Goal: Use online tool/utility: Utilize a website feature to perform a specific function

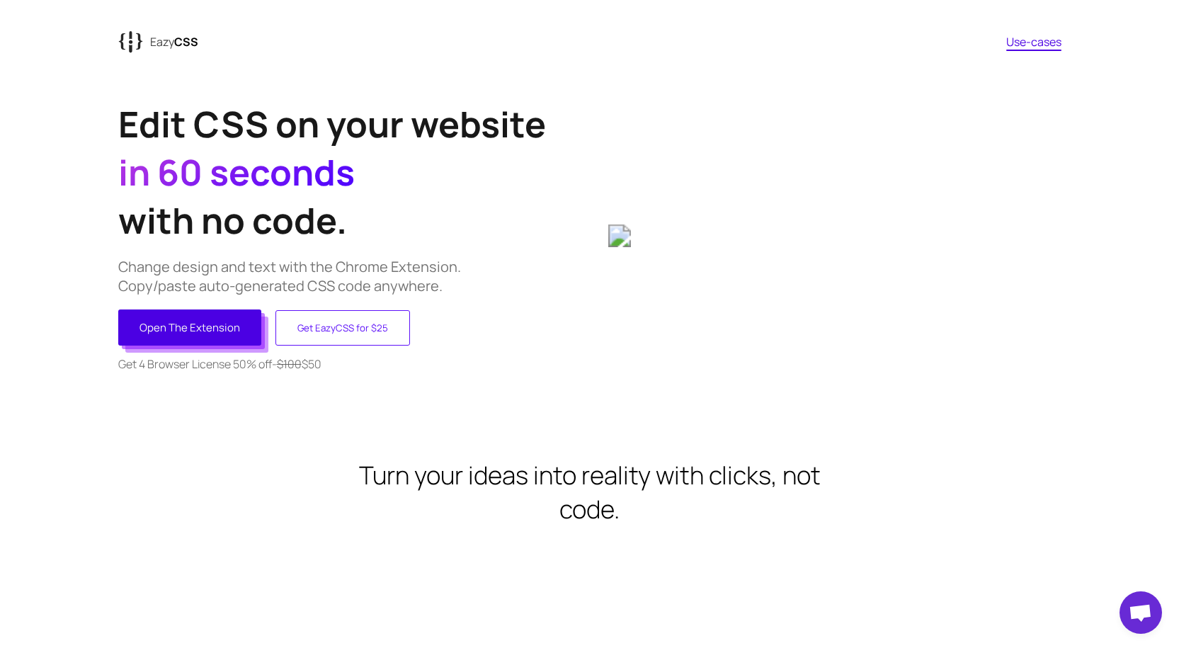
click at [195, 329] on button "Open The Extension" at bounding box center [189, 327] width 143 height 36
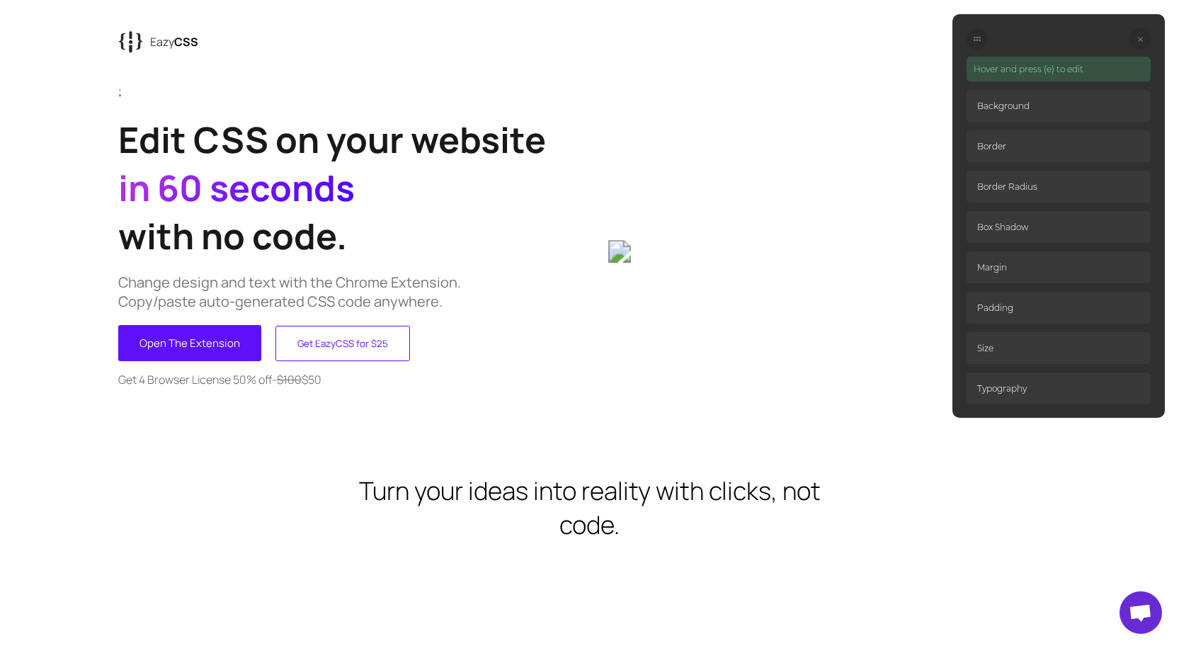
drag, startPoint x: 1000, startPoint y: 74, endPoint x: 1003, endPoint y: 92, distance: 18.5
click at [1000, 74] on p "Hover and press (e) to edit" at bounding box center [1058, 69] width 184 height 25
click at [1002, 97] on p "Background" at bounding box center [1058, 106] width 184 height 32
click at [1002, 60] on p "Hover and press (e) to edit" at bounding box center [1058, 69] width 184 height 25
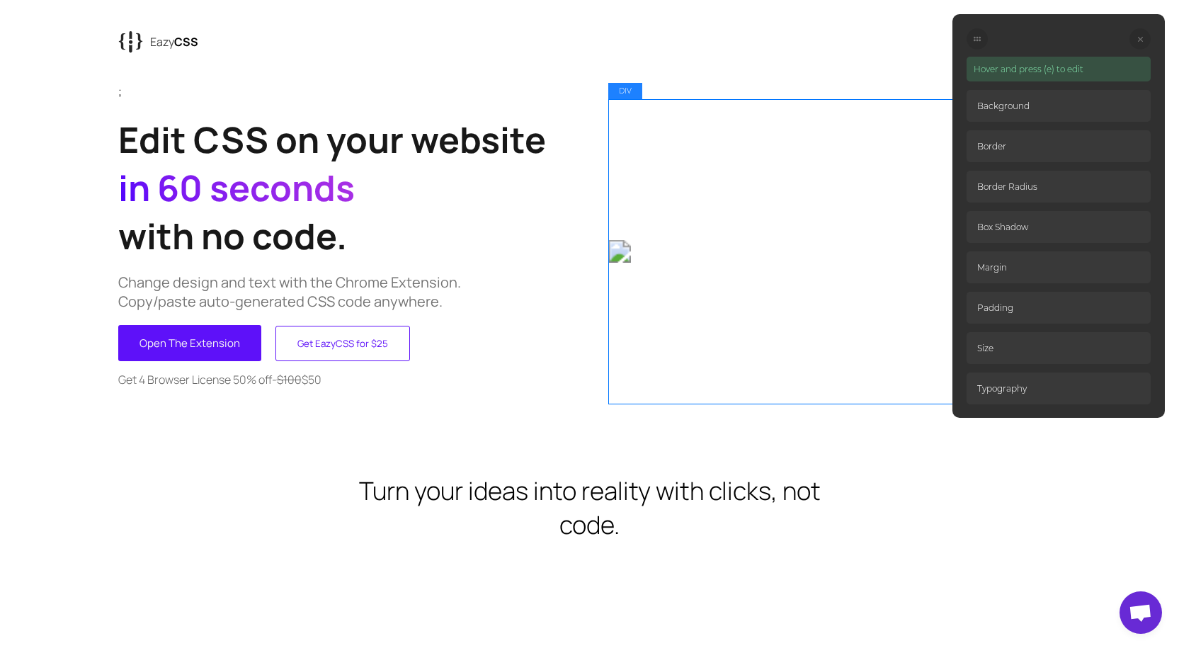
click at [675, 170] on div at bounding box center [834, 251] width 452 height 304
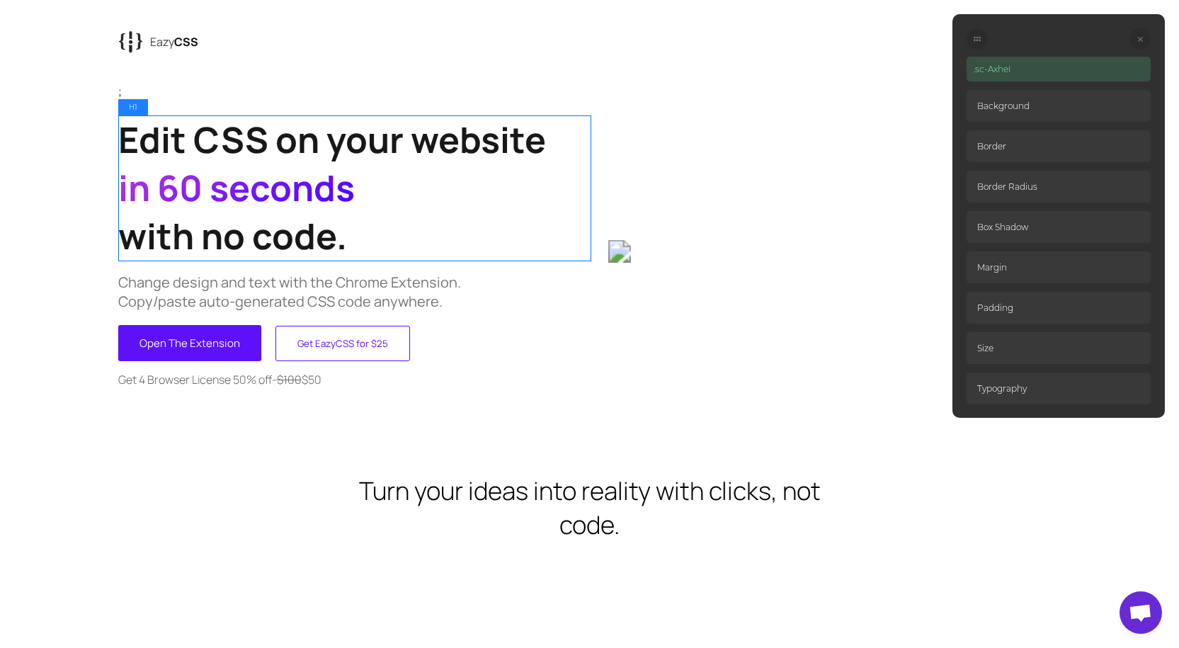
click at [530, 142] on h1 "Edit CSS on your website in 60 seconds with no code." at bounding box center [354, 187] width 472 height 144
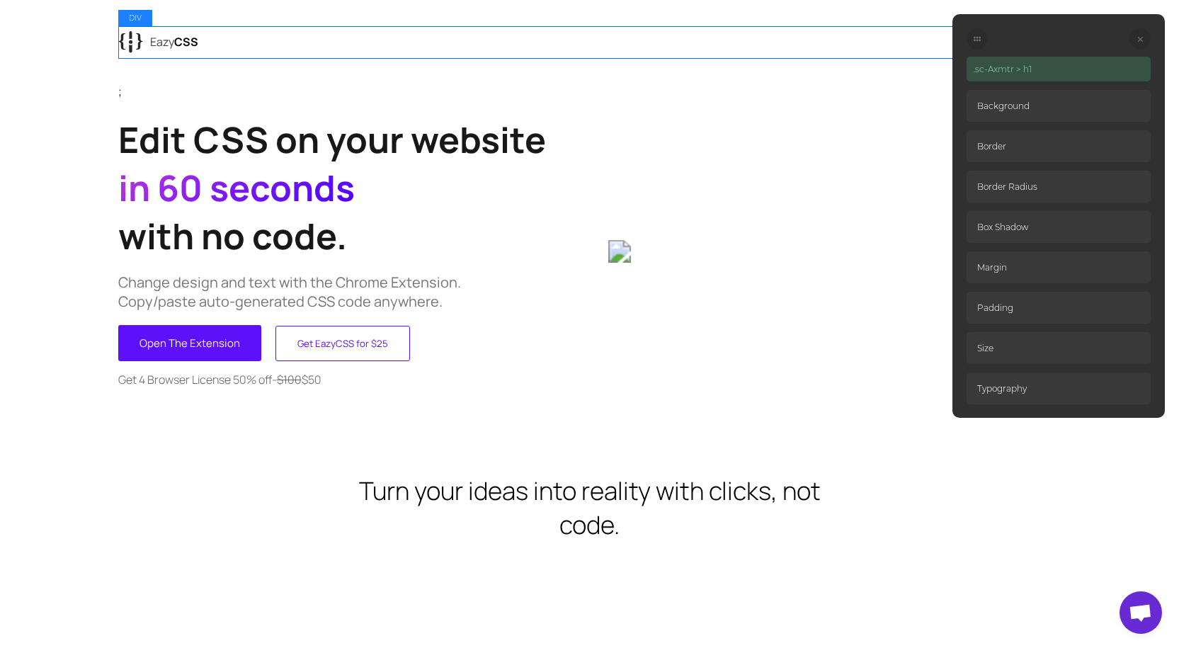
click at [728, 54] on div "{ { Eazy CSS Use-cases" at bounding box center [589, 41] width 943 height 31
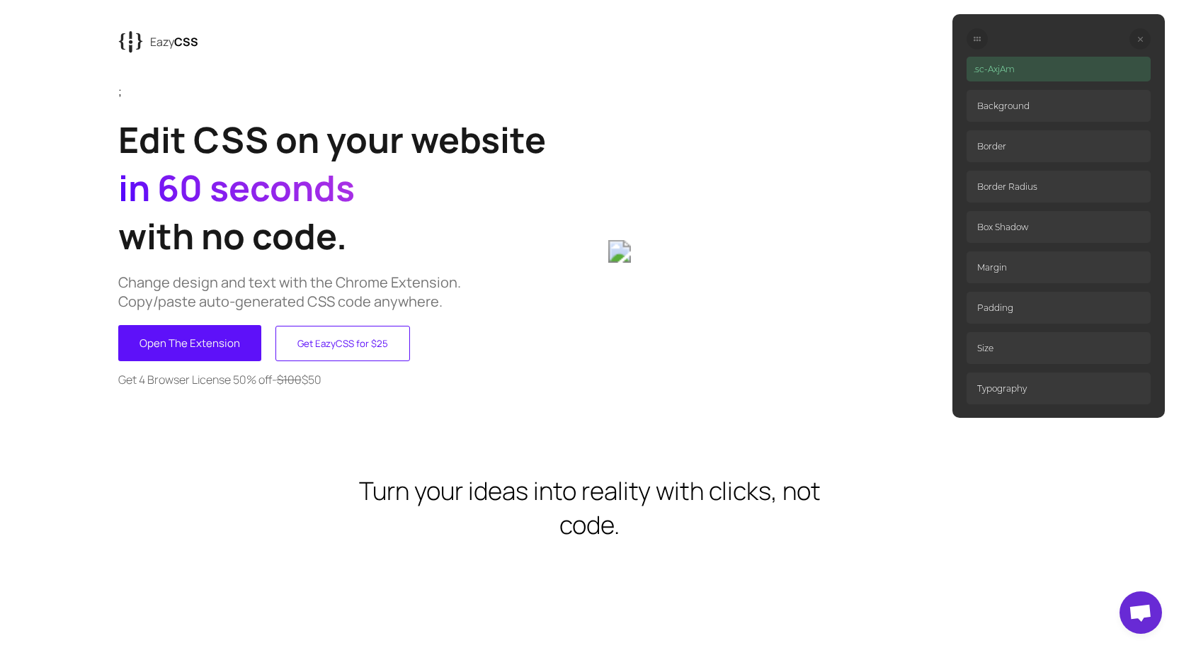
click at [1081, 100] on p "Background" at bounding box center [1058, 106] width 184 height 32
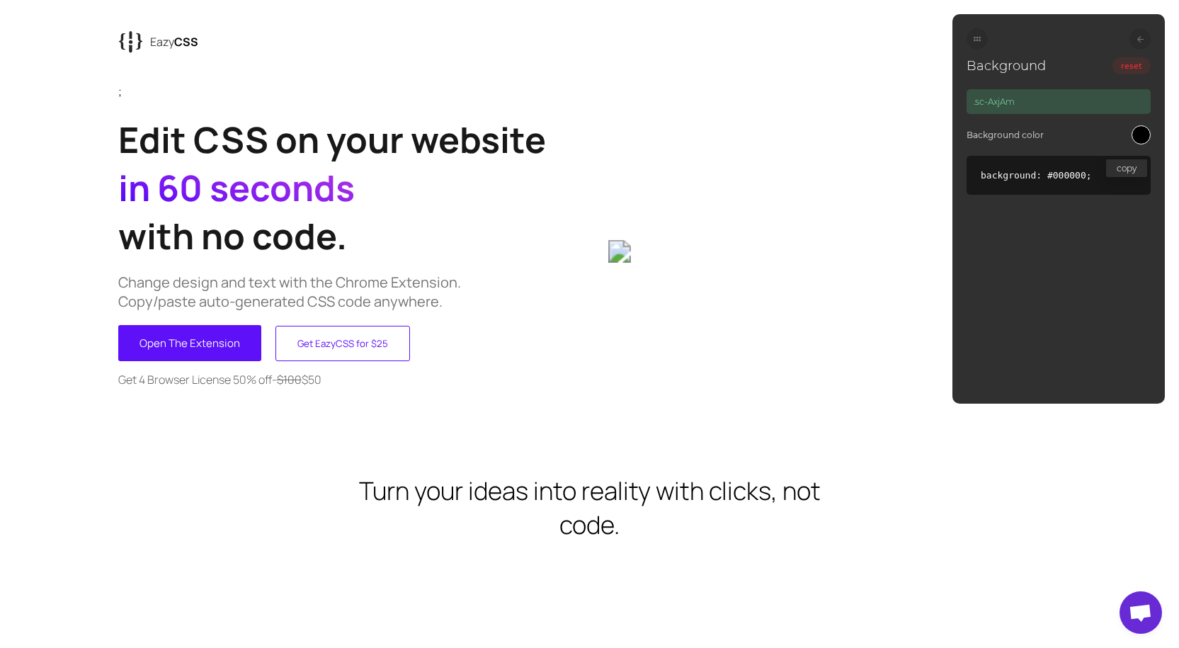
click at [1119, 168] on button "copy" at bounding box center [1126, 168] width 41 height 18
click at [974, 38] on circle at bounding box center [974, 38] width 2 height 2
click at [1138, 34] on div at bounding box center [1139, 38] width 21 height 21
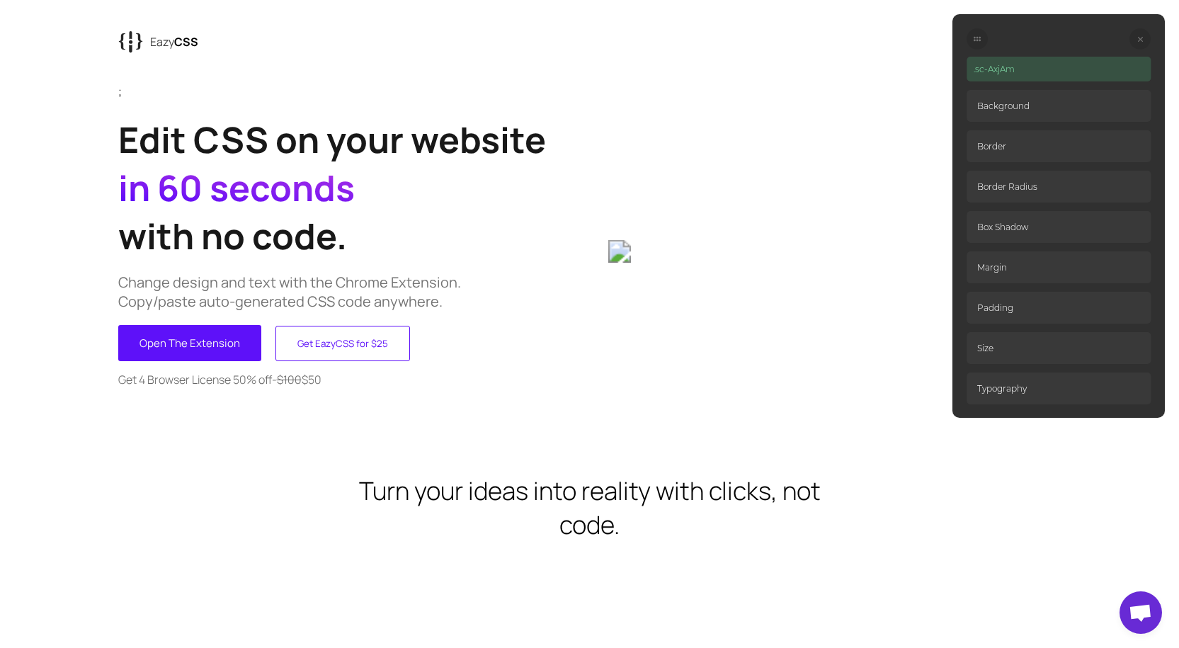
click at [1036, 297] on p "Padding" at bounding box center [1058, 308] width 184 height 32
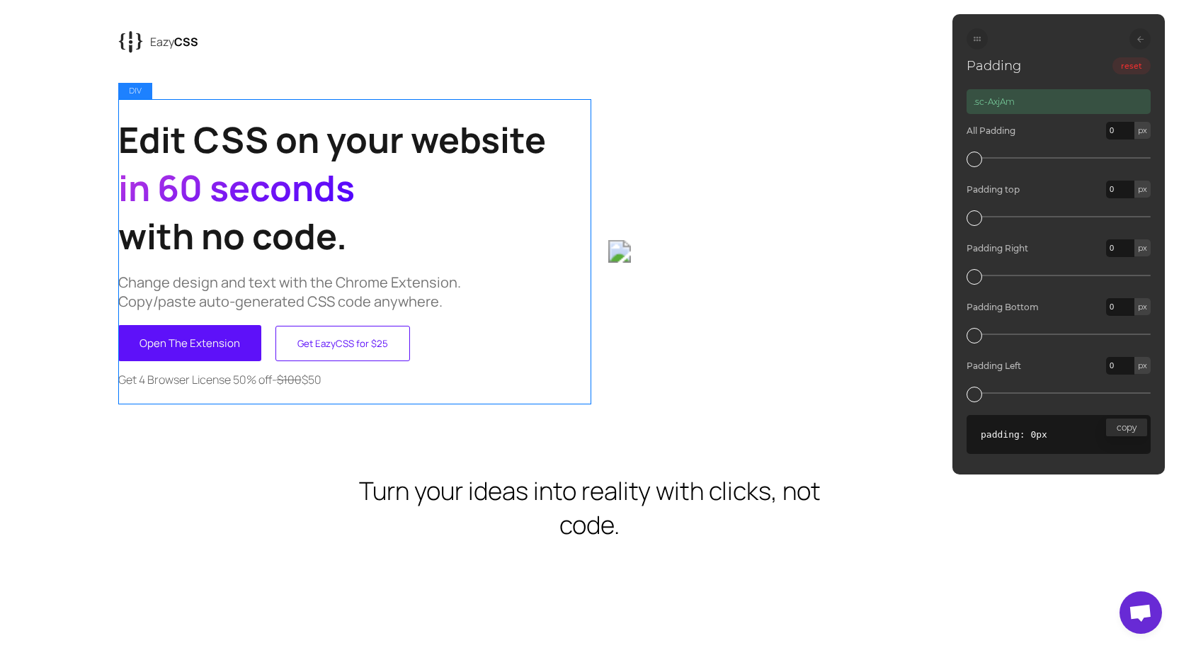
click at [351, 347] on button "Get EazyCSS for $25" at bounding box center [342, 343] width 135 height 35
type input "15"
type input "30"
type input "15"
type input "30"
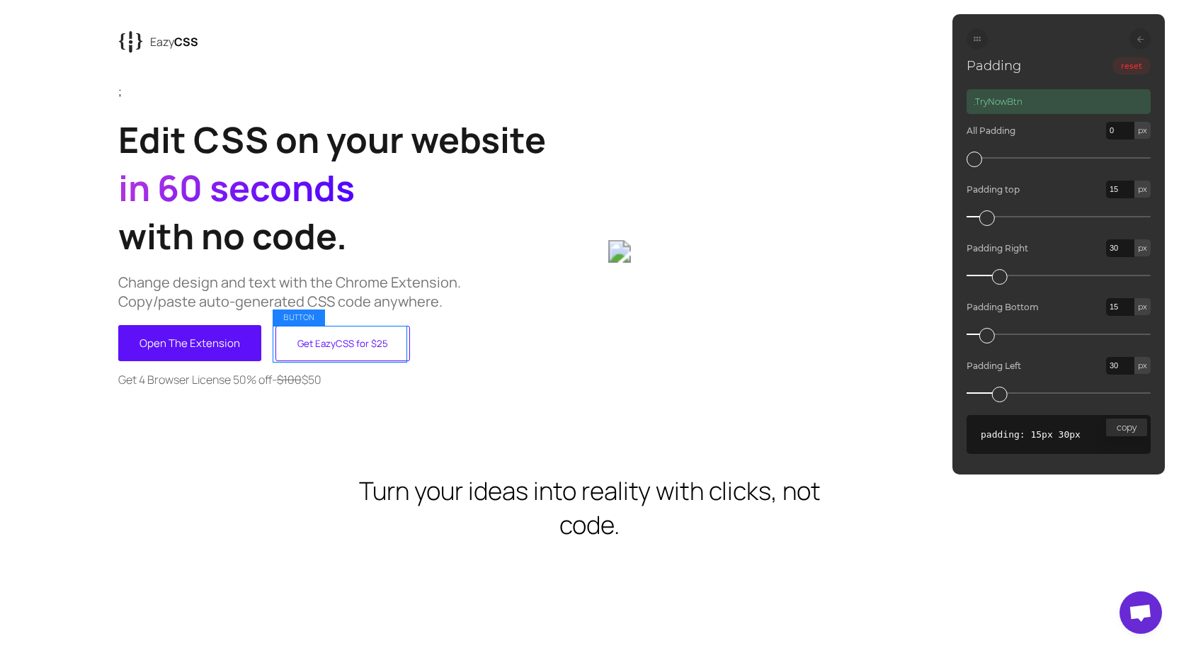
click at [361, 353] on button "Get EazyCSS for $25" at bounding box center [342, 343] width 135 height 35
click at [1135, 38] on div at bounding box center [1139, 38] width 21 height 21
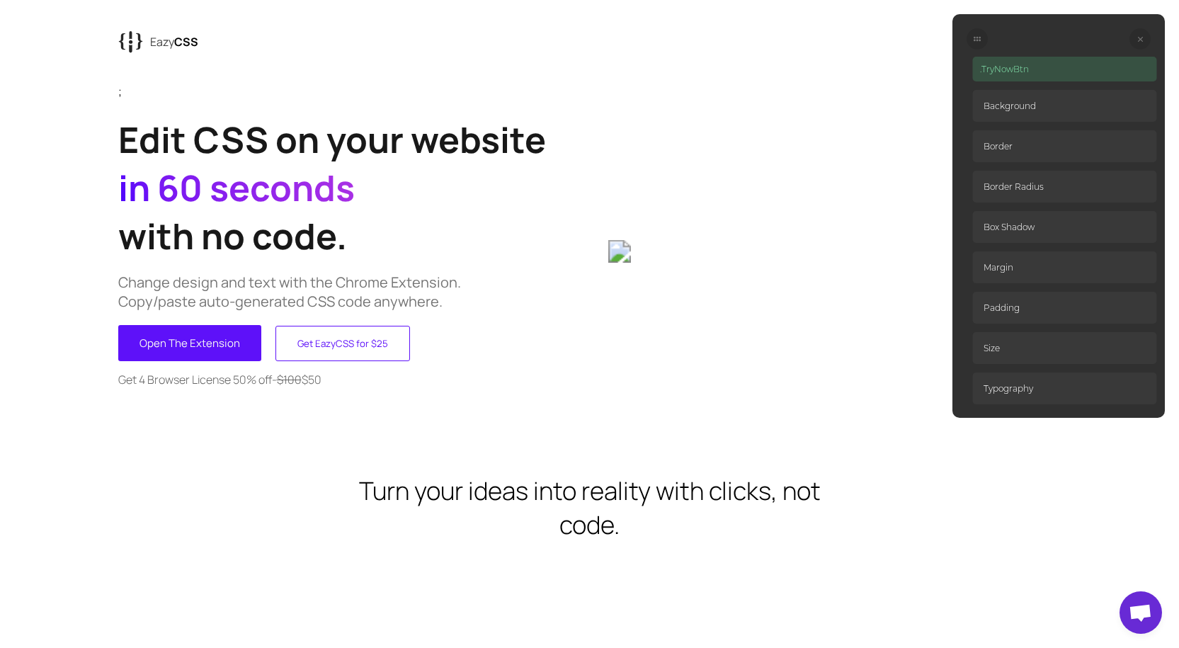
click at [1136, 38] on div at bounding box center [1139, 38] width 21 height 21
